Goal: Task Accomplishment & Management: Complete application form

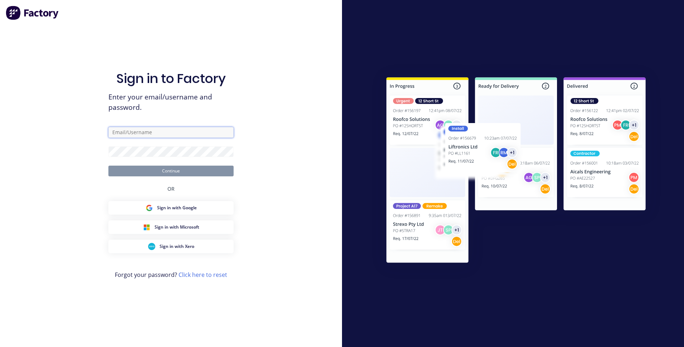
type input "Diek"
click at [184, 174] on button "Continue" at bounding box center [170, 171] width 125 height 11
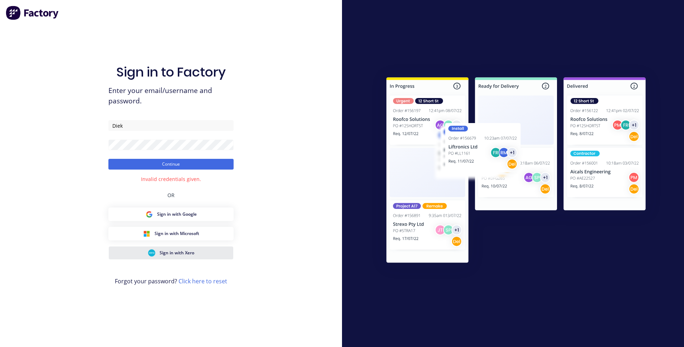
click at [180, 252] on span "Sign in with Xero" at bounding box center [177, 253] width 35 height 6
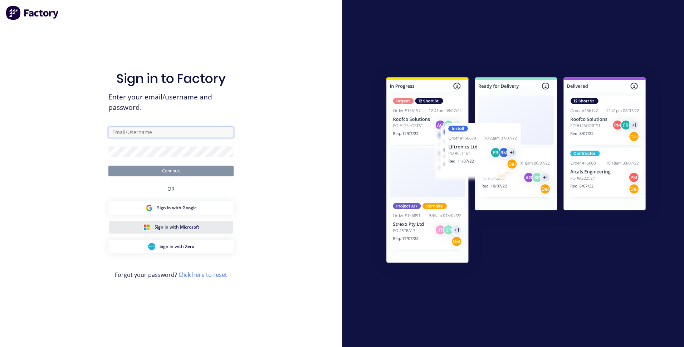
type input "Diek"
click at [176, 228] on span "Sign in with Microsoft" at bounding box center [177, 227] width 45 height 6
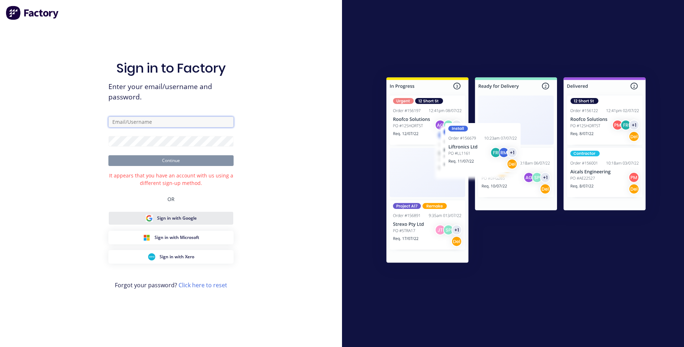
type input "Diek"
click at [200, 220] on button "Sign in with Google" at bounding box center [170, 219] width 125 height 14
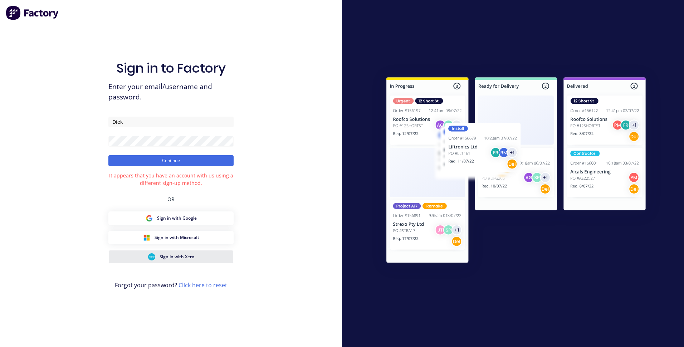
click at [183, 259] on span "Sign in with Xero" at bounding box center [177, 257] width 35 height 6
